Goal: Transaction & Acquisition: Purchase product/service

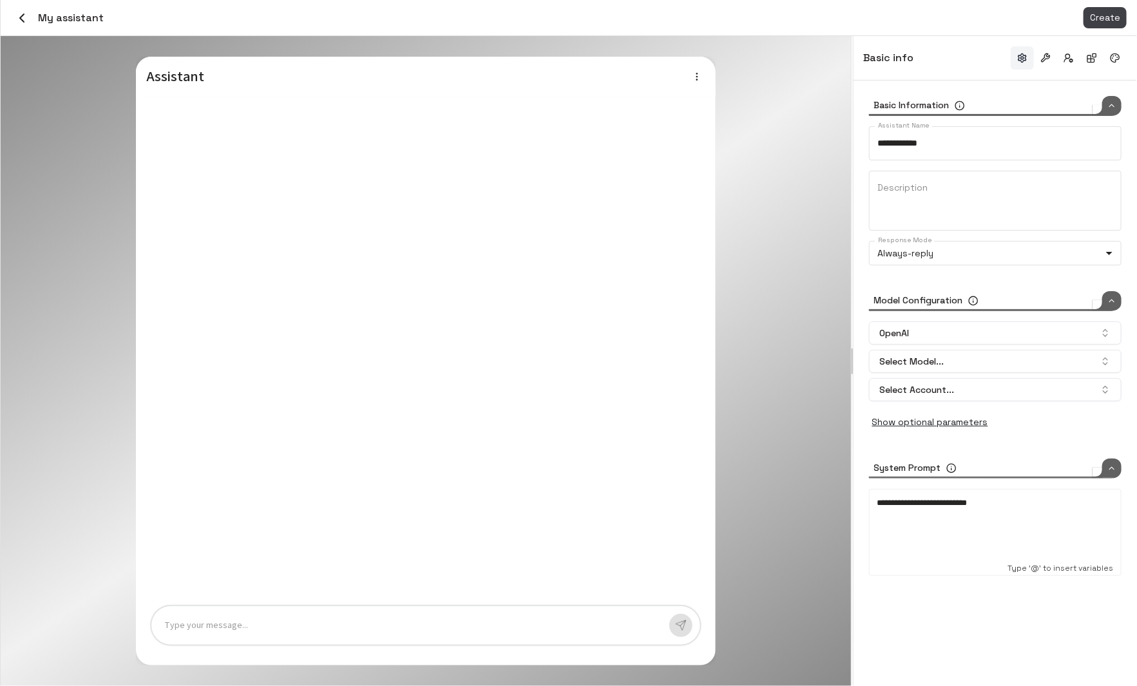
type input "*****"
click at [22, 19] on icon "button" at bounding box center [22, 18] width 4 height 8
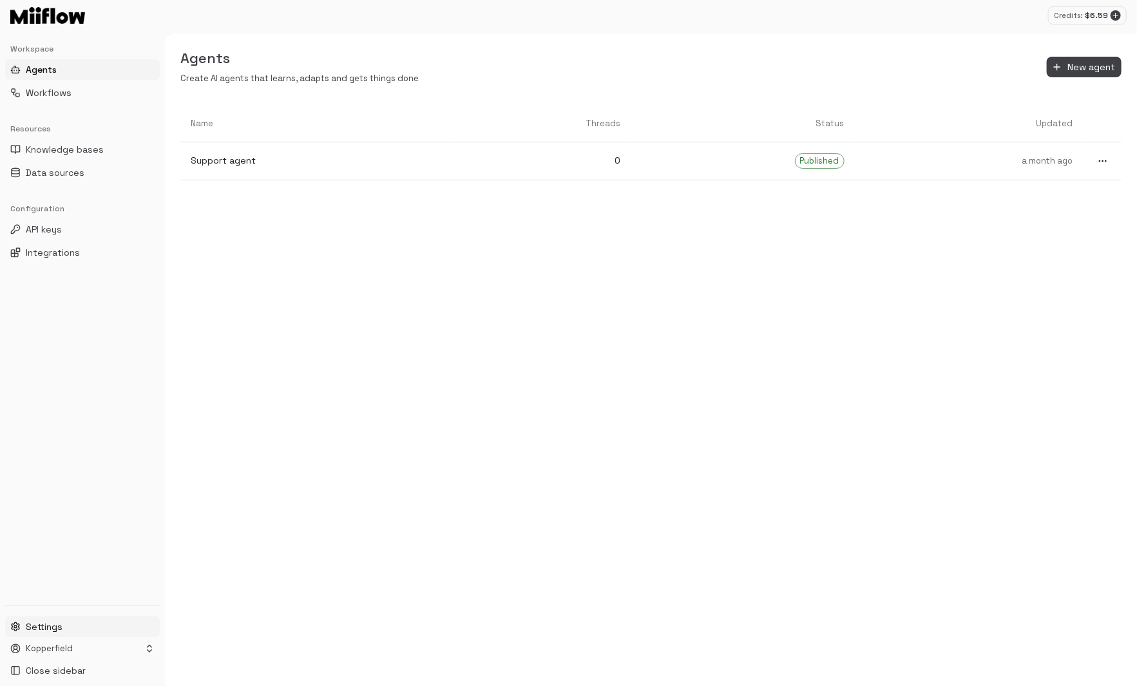
click at [61, 626] on span "Settings" at bounding box center [44, 627] width 37 height 13
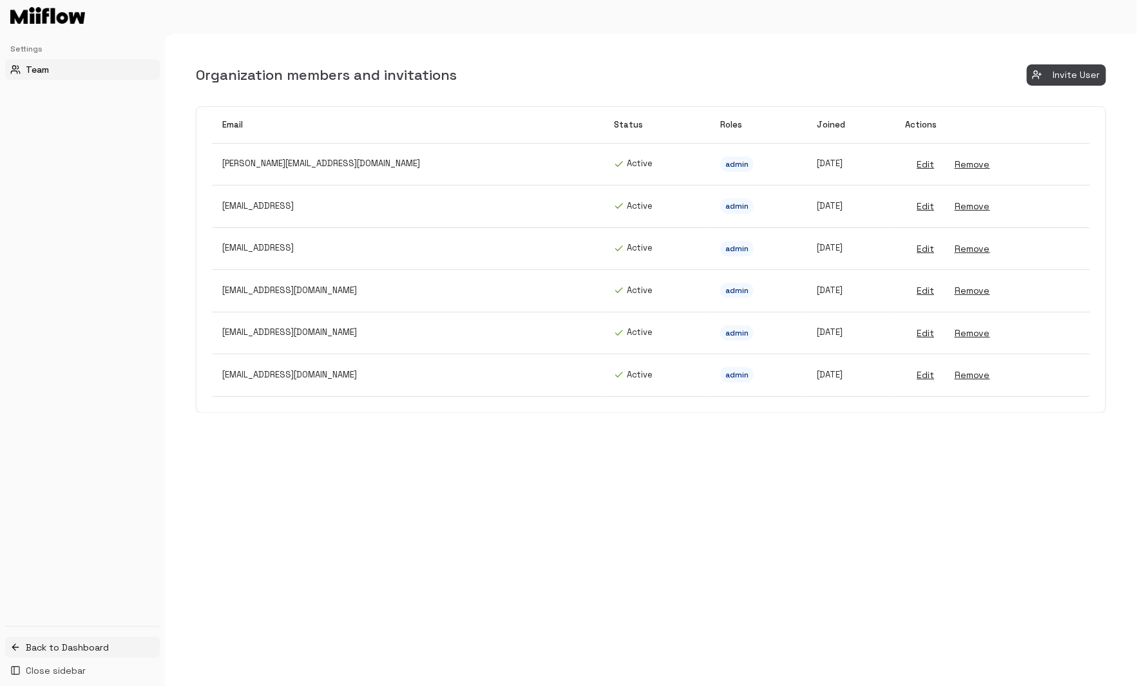
click at [72, 644] on span "Back to Dashboard" at bounding box center [67, 647] width 83 height 13
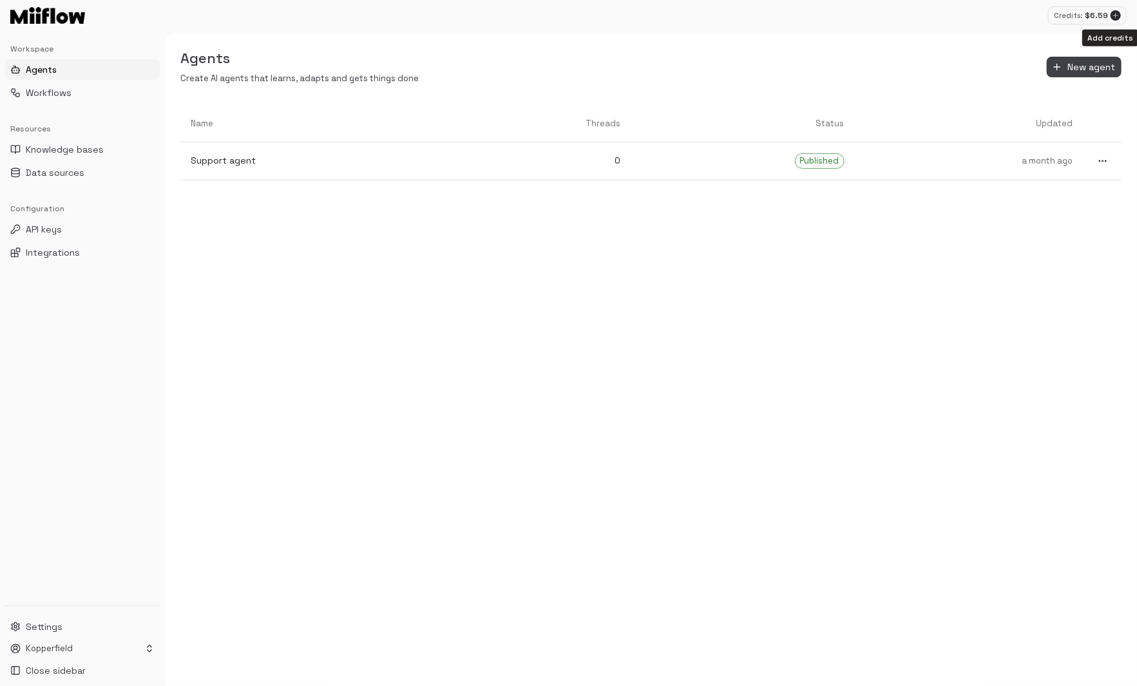
click at [1116, 15] on icon "Add credits" at bounding box center [1116, 16] width 8 height 8
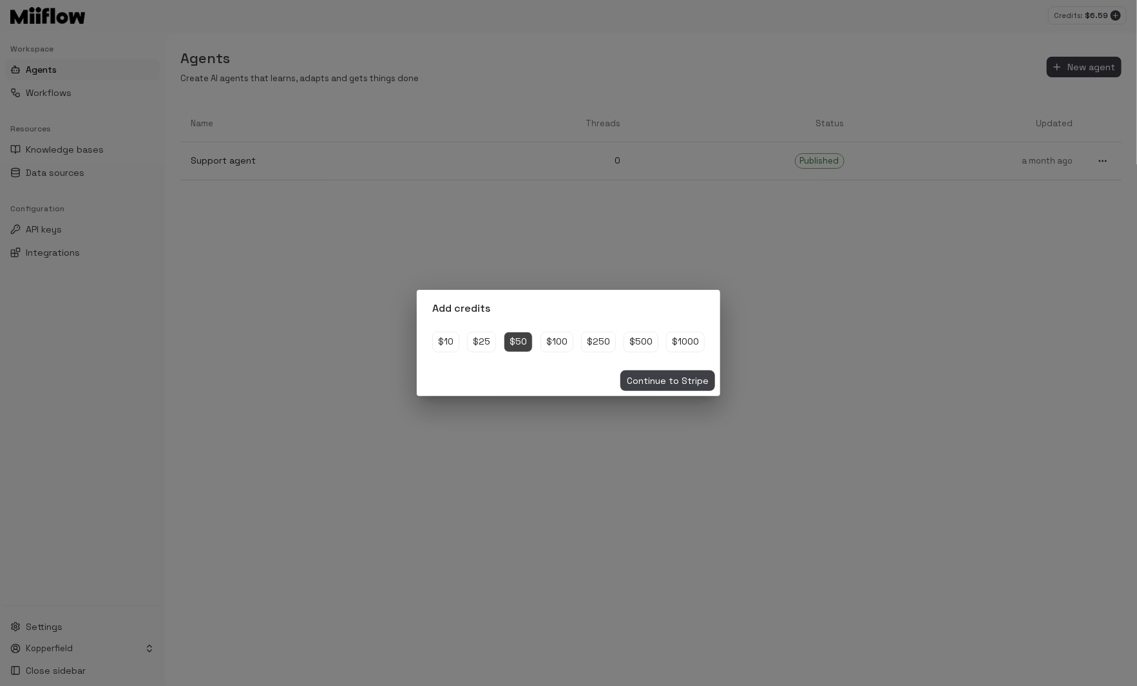
click at [941, 153] on div "Add credits $10 $25 $50 $100 $250 $500 $1000 Continue to Stripe" at bounding box center [568, 343] width 1137 height 686
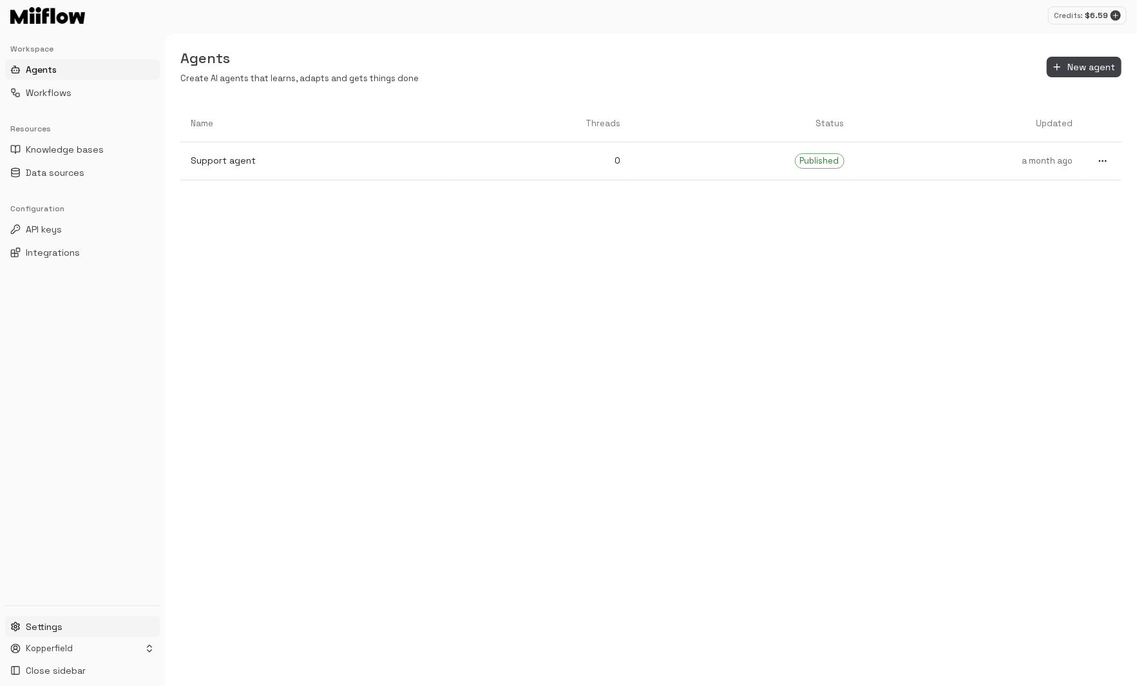
click at [107, 623] on button "Settings" at bounding box center [82, 627] width 155 height 21
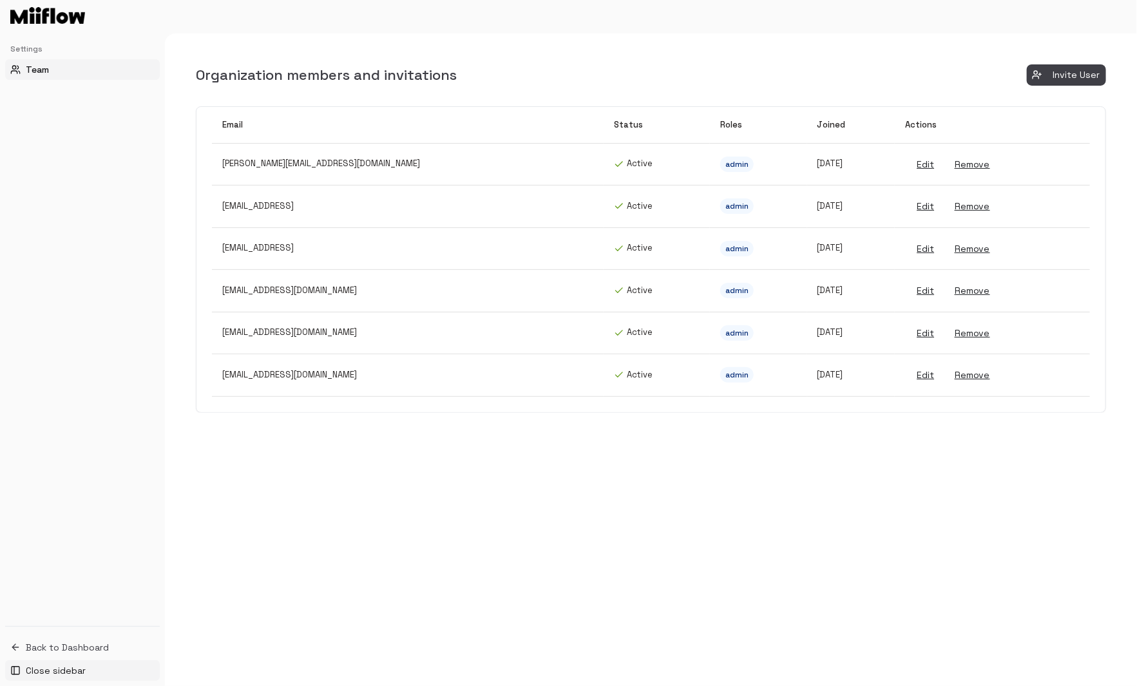
click at [95, 663] on button "Close sidebar" at bounding box center [82, 671] width 155 height 21
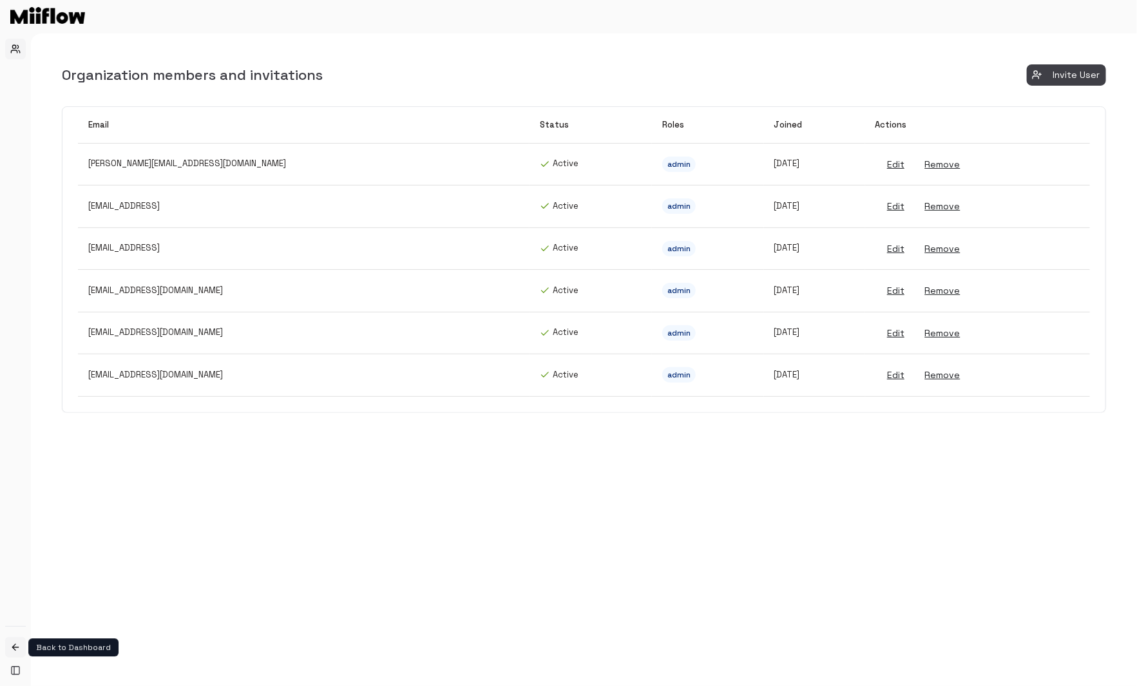
click at [19, 648] on icon at bounding box center [15, 648] width 10 height 10
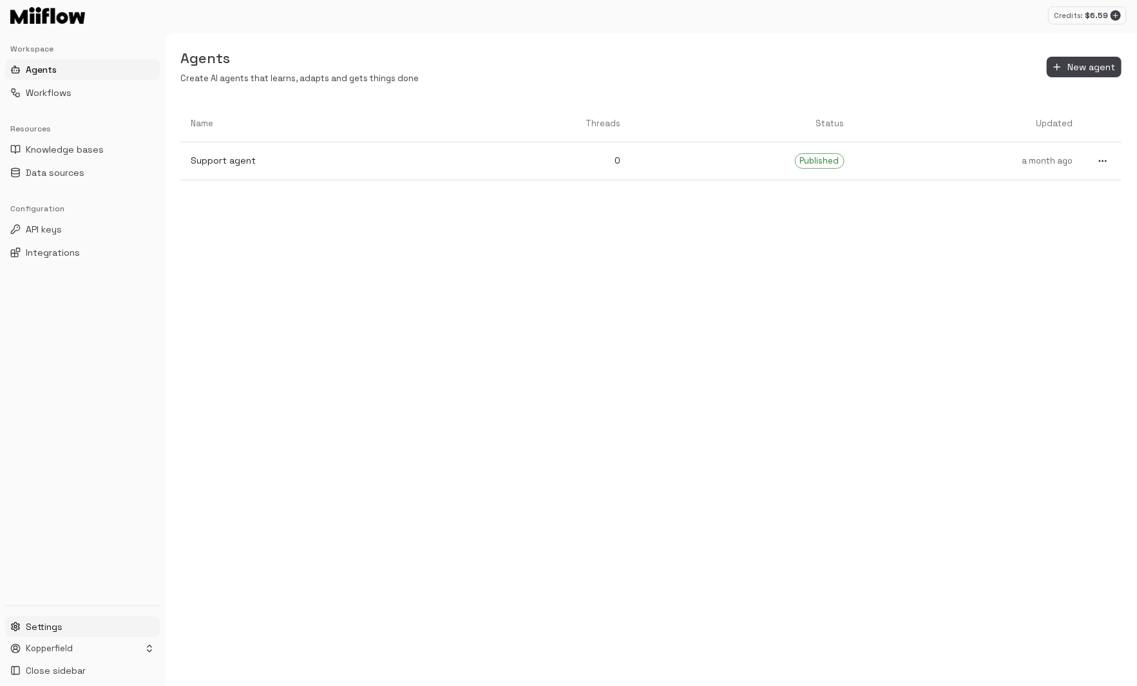
click at [72, 632] on button "Settings" at bounding box center [82, 627] width 155 height 21
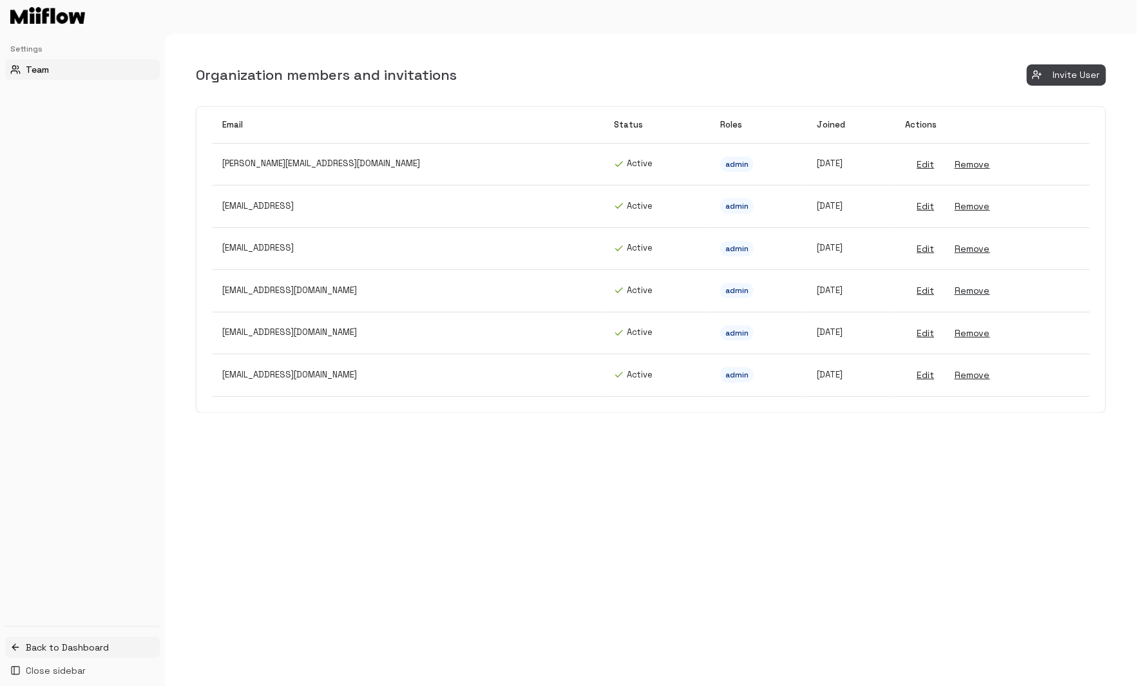
click at [64, 653] on span "Back to Dashboard" at bounding box center [67, 647] width 83 height 13
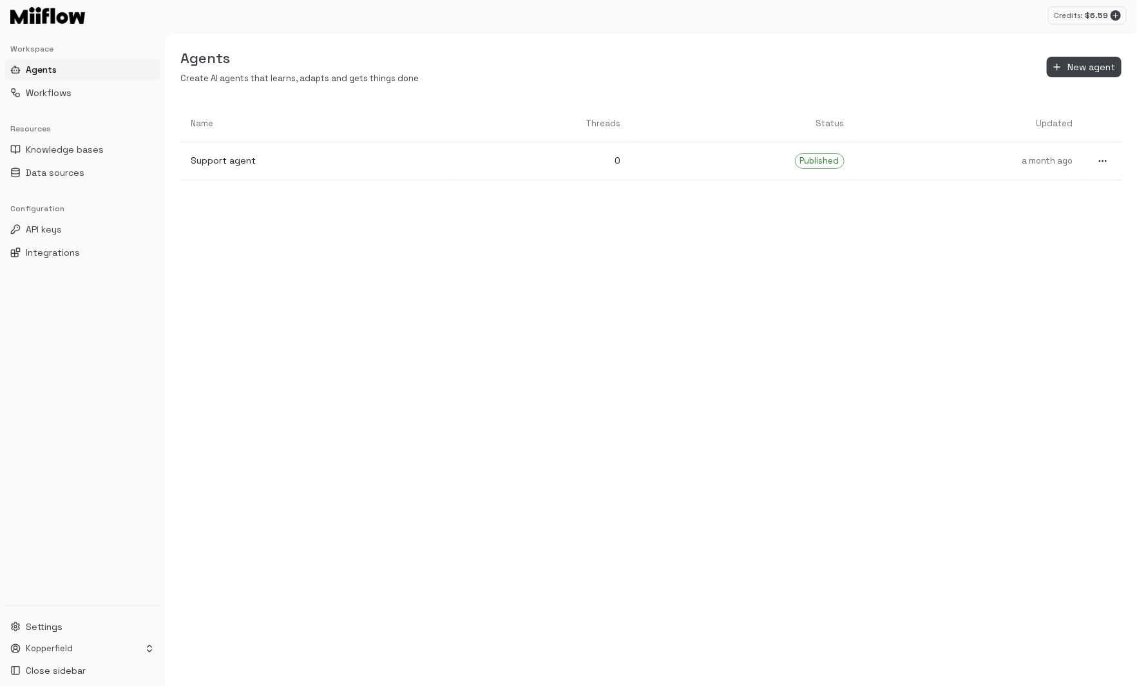
click at [66, 659] on ul "Settings Kopperfield Close sidebar" at bounding box center [82, 649] width 155 height 64
click at [69, 652] on html "Credits: $ 6.59 Workspace Agents Workflows Resources Knowledge bases Data sourc…" at bounding box center [568, 343] width 1137 height 686
click at [83, 599] on div "Billing" at bounding box center [82, 598] width 148 height 21
